Goal: Find specific page/section: Find specific page/section

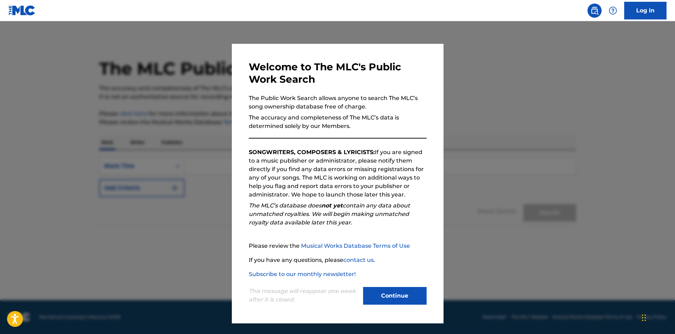
click at [400, 290] on button "Continue" at bounding box center [395, 296] width 64 height 18
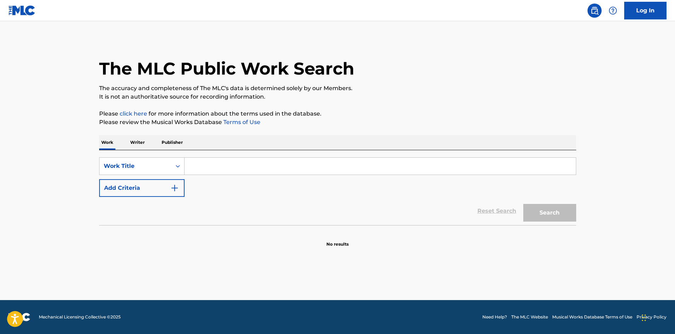
click at [196, 164] on input "Search Form" at bounding box center [380, 165] width 391 height 17
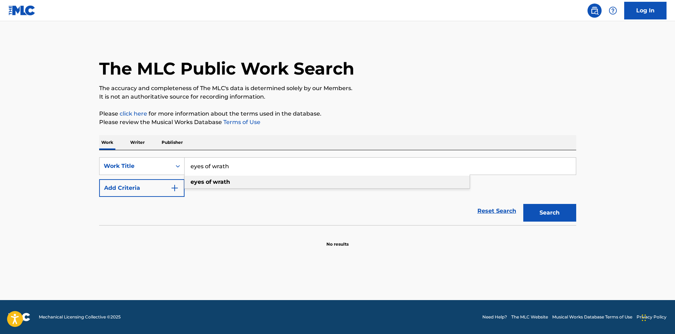
type input "eyes of wrath"
click at [220, 180] on strong "wrath" at bounding box center [221, 181] width 17 height 7
click at [173, 190] on img "Search Form" at bounding box center [174, 188] width 8 height 8
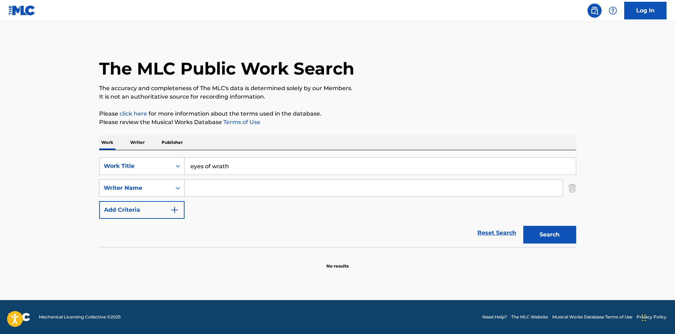
click at [199, 188] on input "Search Form" at bounding box center [374, 187] width 378 height 17
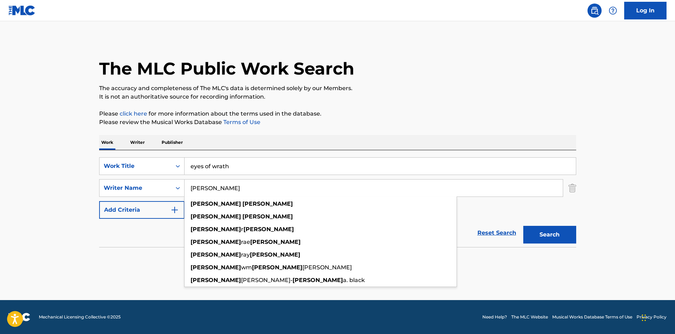
type input "[PERSON_NAME]"
click at [537, 227] on button "Search" at bounding box center [549, 235] width 53 height 18
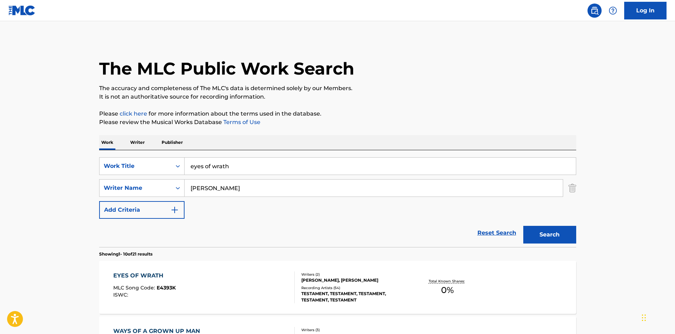
click at [155, 274] on div "EYES OF WRATH" at bounding box center [144, 275] width 62 height 8
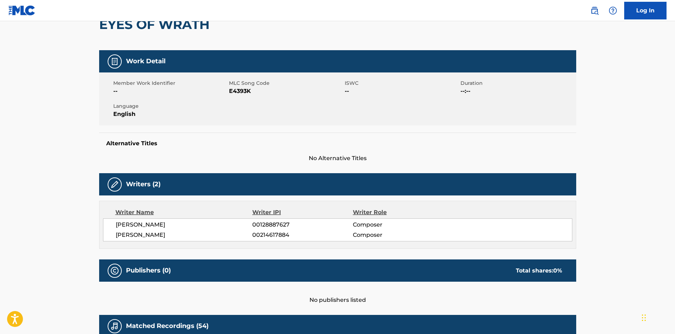
scroll to position [60, 0]
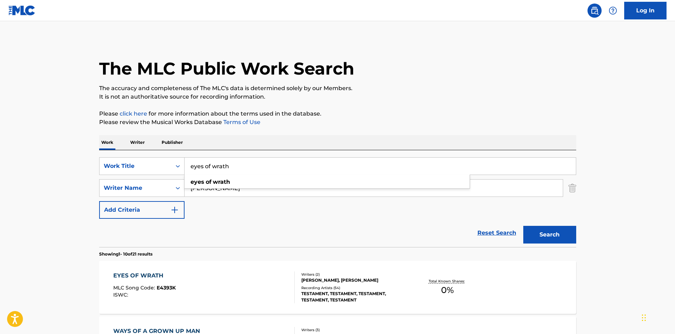
drag, startPoint x: 233, startPoint y: 166, endPoint x: 189, endPoint y: 159, distance: 44.6
click at [189, 159] on input "eyes of wrath" at bounding box center [380, 165] width 391 height 17
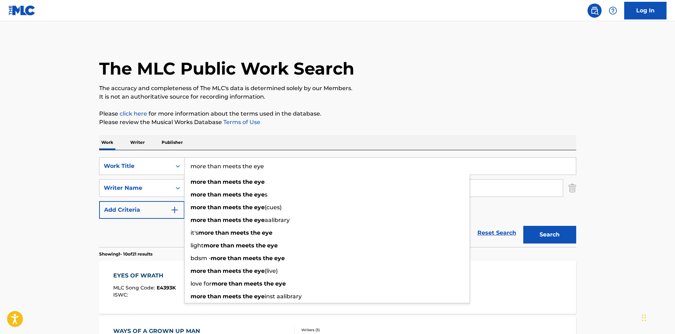
type input "more than meets the eye"
click at [523, 226] on button "Search" at bounding box center [549, 235] width 53 height 18
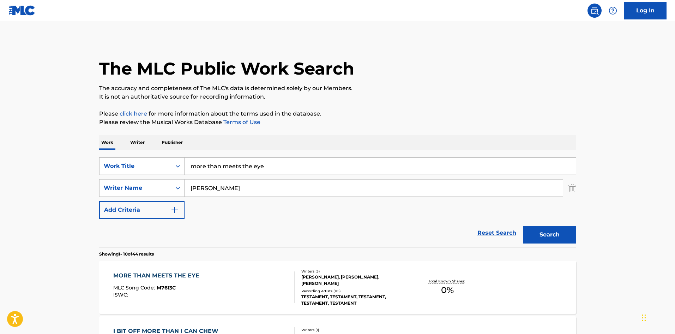
click at [456, 50] on div "The MLC Public Work Search" at bounding box center [337, 65] width 477 height 52
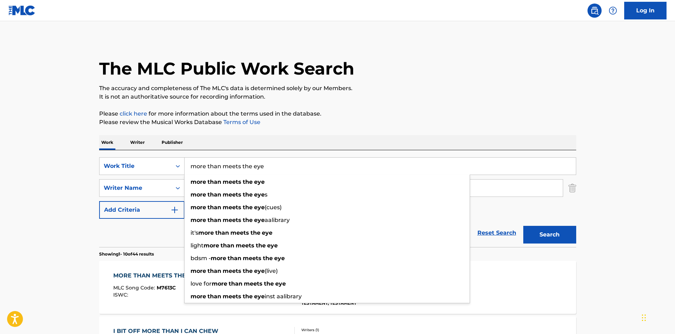
drag, startPoint x: 272, startPoint y: 164, endPoint x: 186, endPoint y: 163, distance: 86.5
click at [186, 163] on input "more than meets the eye" at bounding box center [380, 165] width 391 height 17
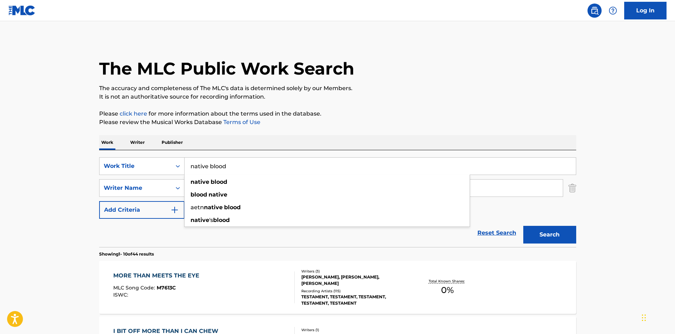
type input "native blood"
click at [549, 234] on button "Search" at bounding box center [549, 235] width 53 height 18
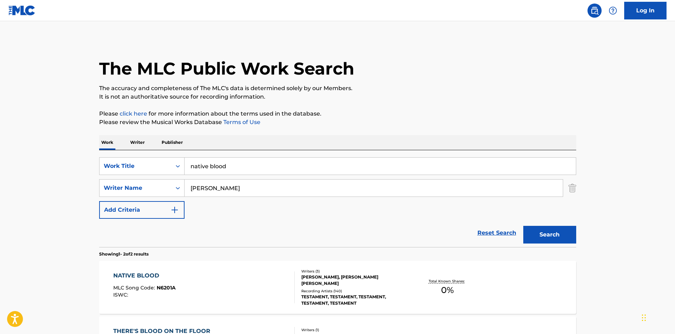
click at [138, 274] on div "NATIVE BLOOD" at bounding box center [144, 275] width 62 height 8
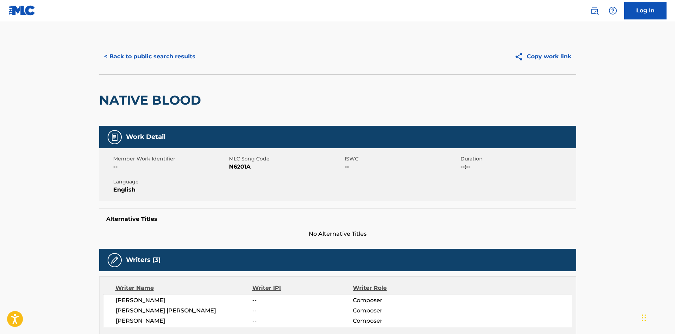
click at [103, 56] on button "< Back to public search results" at bounding box center [149, 57] width 101 height 18
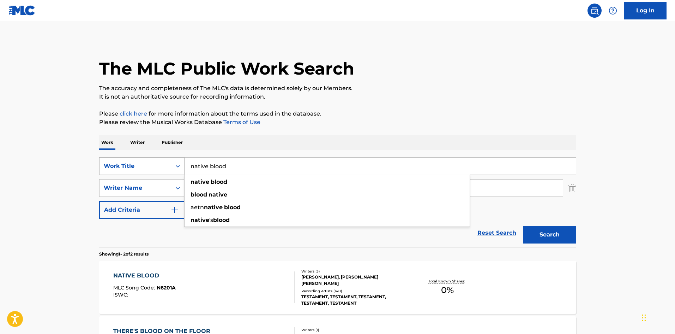
drag, startPoint x: 227, startPoint y: 169, endPoint x: 181, endPoint y: 162, distance: 47.2
click at [181, 162] on div "SearchWithCriteria4a61546c-1087-4723-9699-c38893e8f260 Work Title native blood …" at bounding box center [337, 166] width 477 height 18
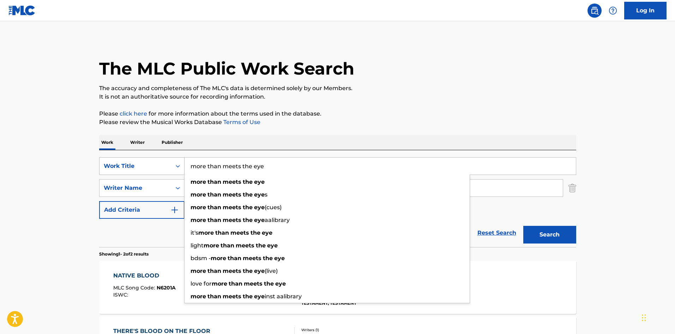
type input "more than meets the eye"
click at [523, 226] on button "Search" at bounding box center [549, 235] width 53 height 18
